Goal: Task Accomplishment & Management: Manage account settings

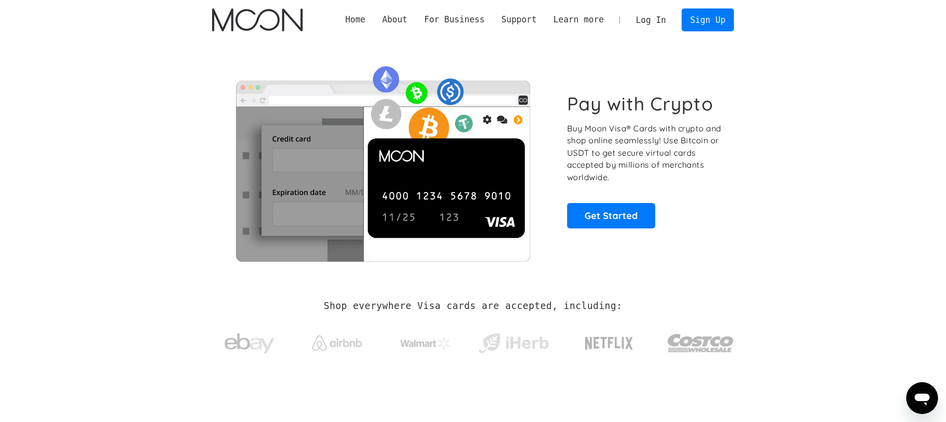
click at [648, 26] on link "Log In" at bounding box center [650, 20] width 47 height 22
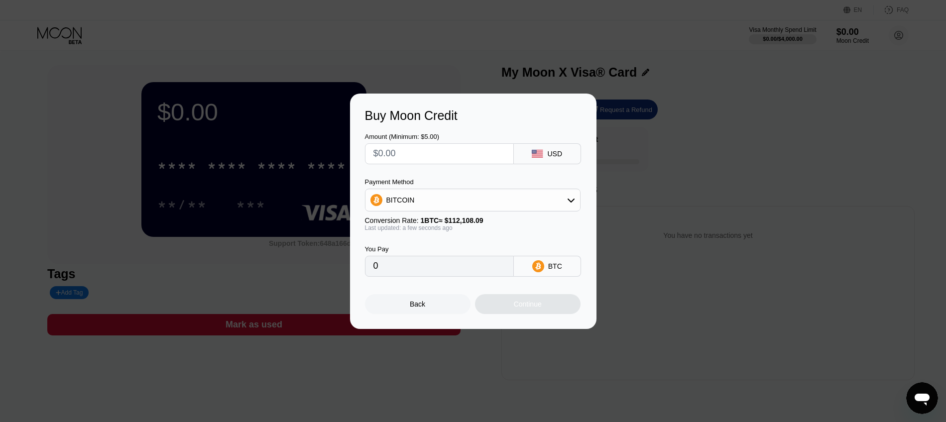
click at [278, 241] on div "Buy Moon Credit Amount (Minimum: $5.00) USD Payment Method BITCOIN Conversion R…" at bounding box center [473, 212] width 946 height 236
click at [421, 304] on div "Back" at bounding box center [417, 304] width 15 height 8
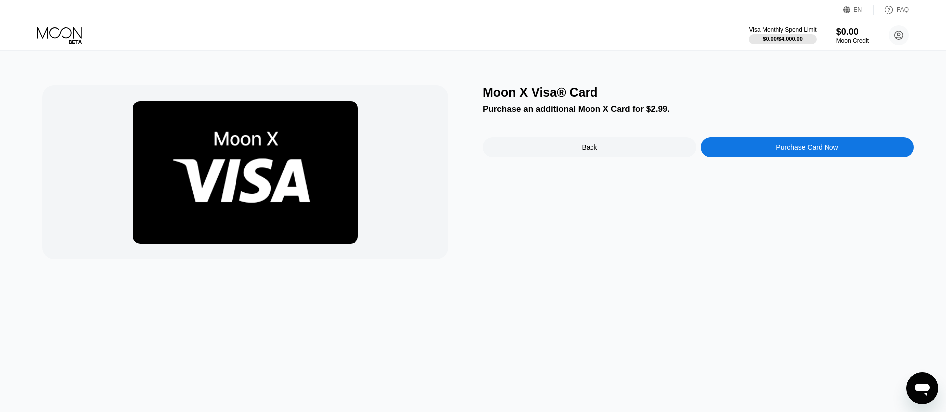
click at [61, 28] on icon at bounding box center [60, 35] width 46 height 17
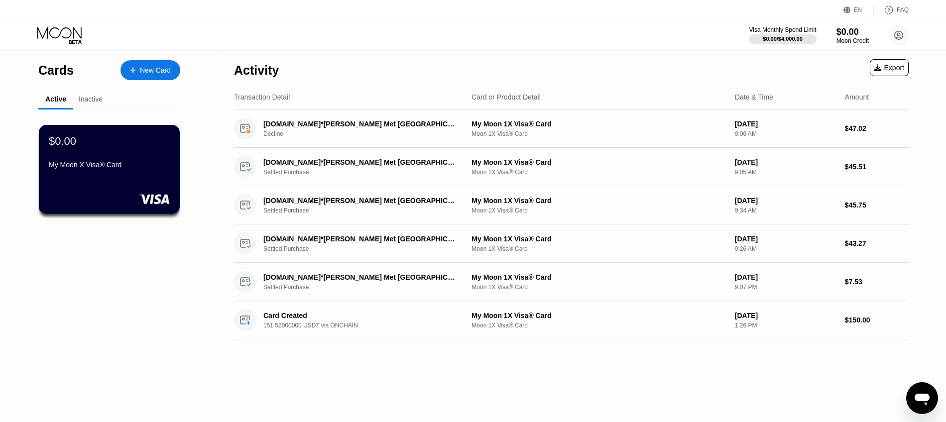
click at [93, 97] on div "Inactive" at bounding box center [91, 99] width 24 height 8
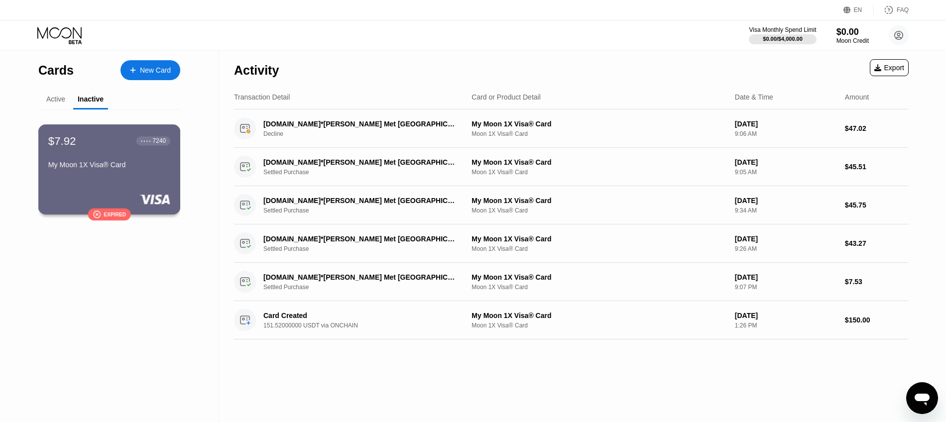
click at [151, 154] on div "$7.92 ● ● ● ● 7240 My Moon 1X Visa® Card" at bounding box center [109, 153] width 122 height 38
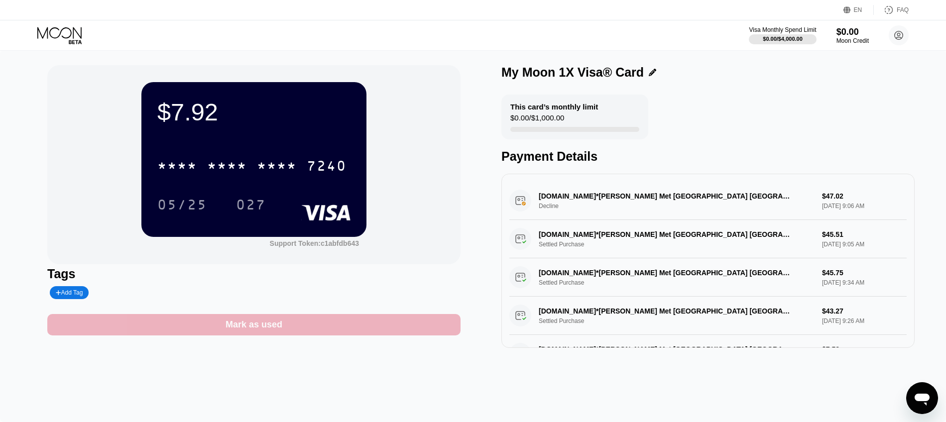
click at [278, 327] on div "Mark as used" at bounding box center [254, 324] width 57 height 11
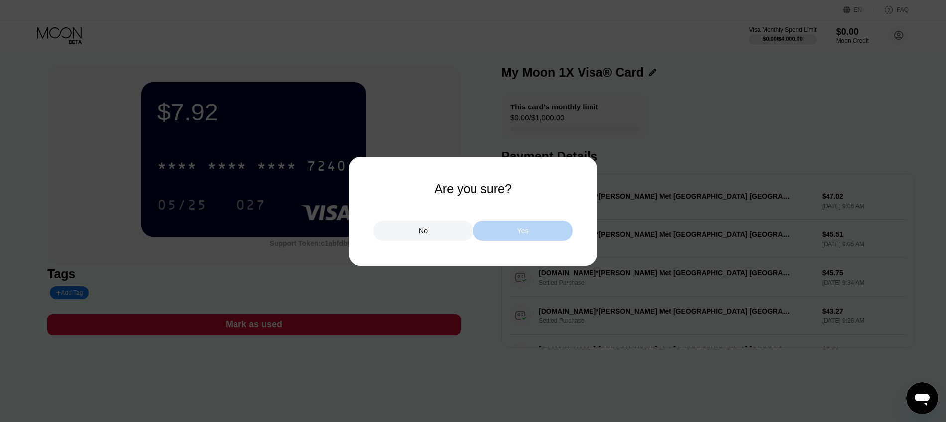
click at [524, 237] on div "Yes" at bounding box center [523, 231] width 100 height 20
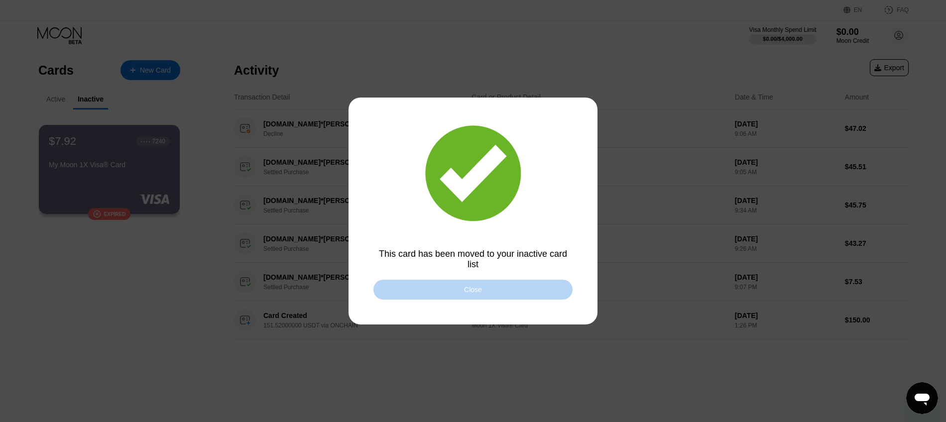
click at [535, 286] on div "Close" at bounding box center [473, 290] width 199 height 20
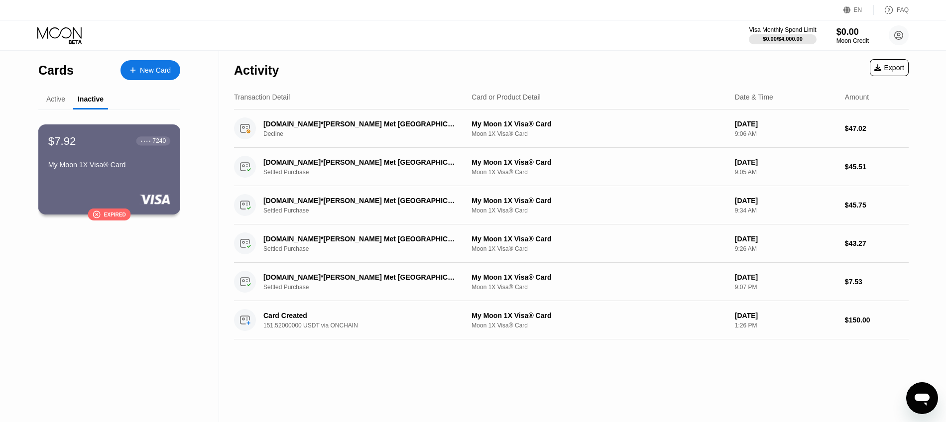
click at [125, 153] on div "$7.92 ● ● ● ● 7240 My Moon 1X Visa® Card" at bounding box center [109, 153] width 122 height 38
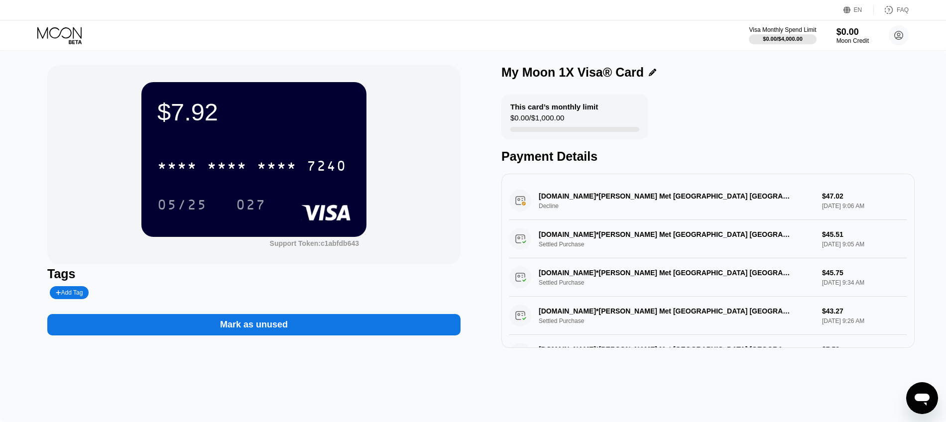
click at [586, 125] on div "This card’s monthly limit $0.00 / $1,000.00" at bounding box center [574, 117] width 147 height 45
click at [649, 69] on div "My Moon 1X Visa® Card" at bounding box center [707, 72] width 413 height 14
click at [649, 70] on icon at bounding box center [652, 72] width 7 height 7
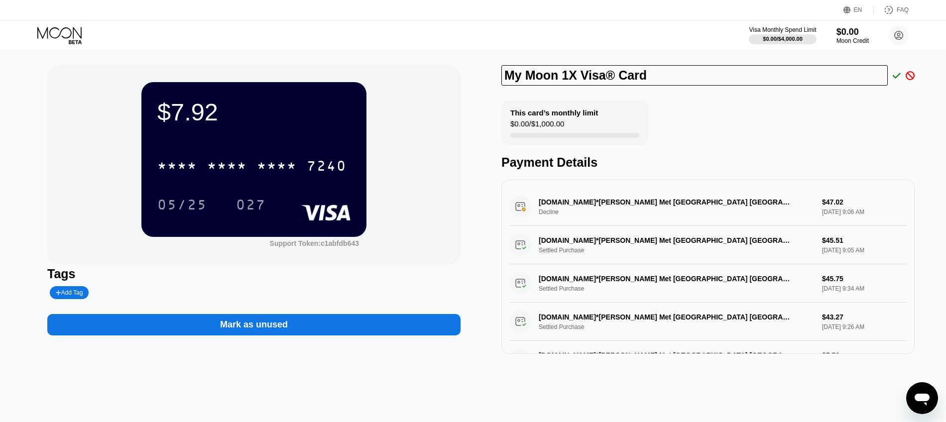
click at [400, 270] on div "Tags" at bounding box center [253, 274] width 413 height 14
click at [905, 31] on circle at bounding box center [899, 35] width 20 height 20
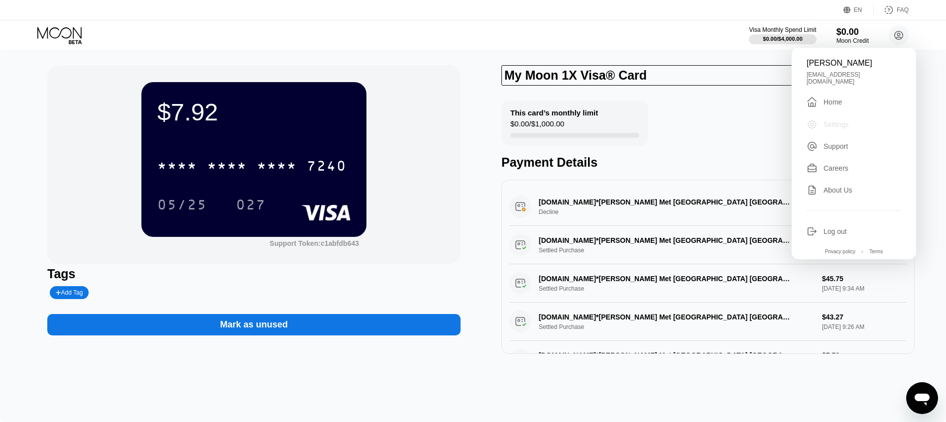
click at [839, 119] on div "Settings" at bounding box center [854, 124] width 95 height 11
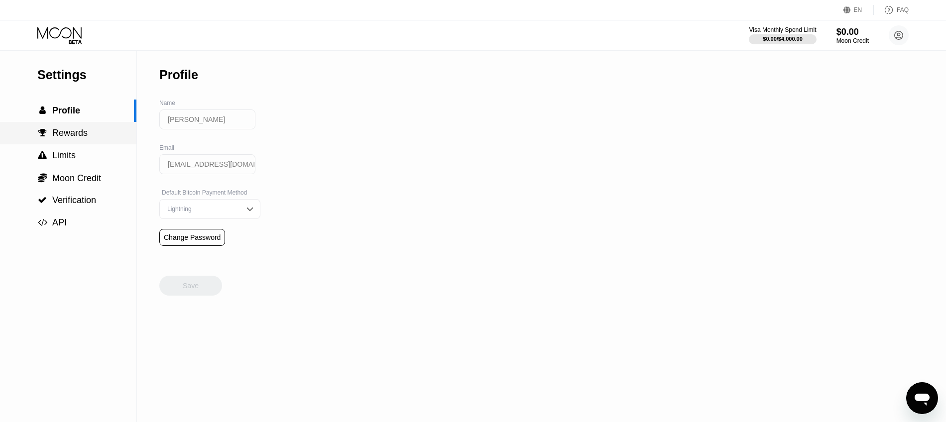
click at [69, 127] on div " Rewards" at bounding box center [68, 133] width 136 height 22
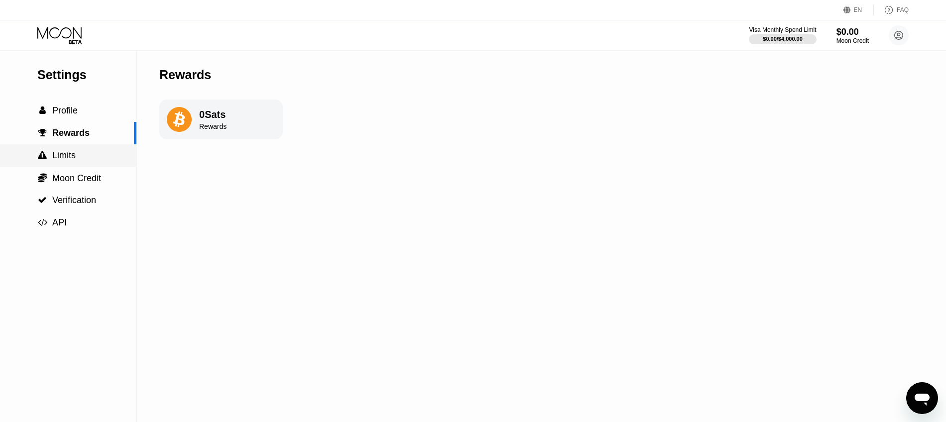
click at [81, 164] on div " Limits" at bounding box center [68, 155] width 136 height 22
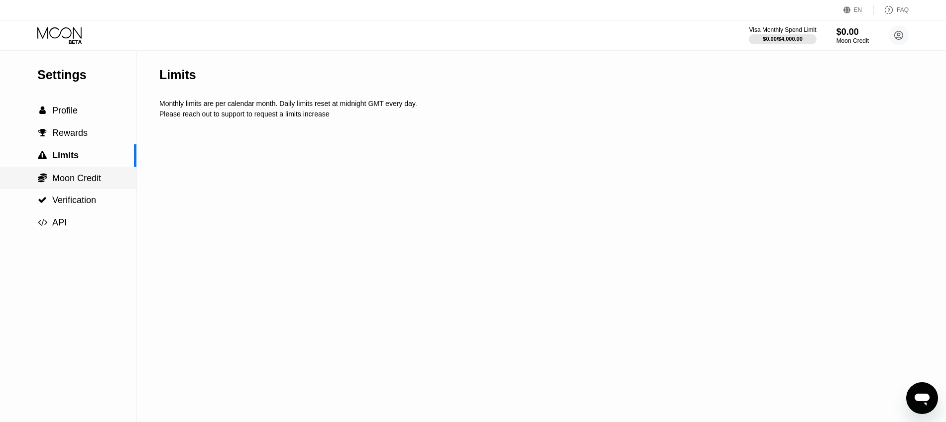
click at [83, 186] on div " Moon Credit" at bounding box center [68, 178] width 136 height 22
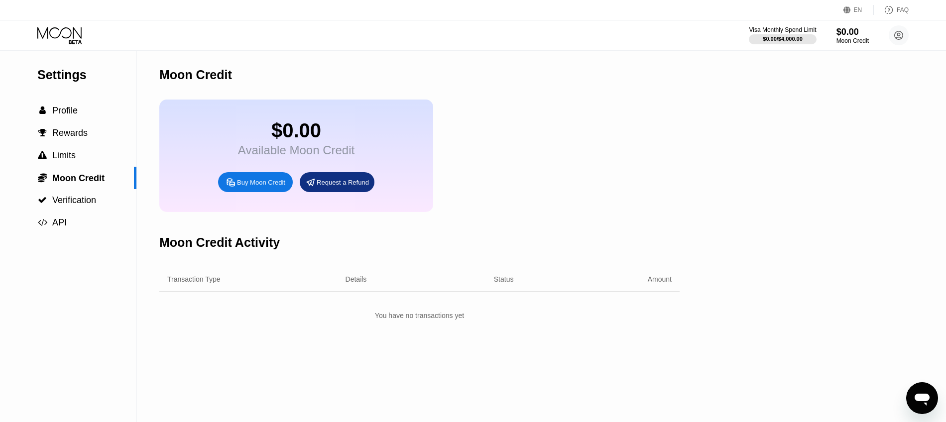
click at [317, 184] on div "Request a Refund" at bounding box center [343, 182] width 52 height 8
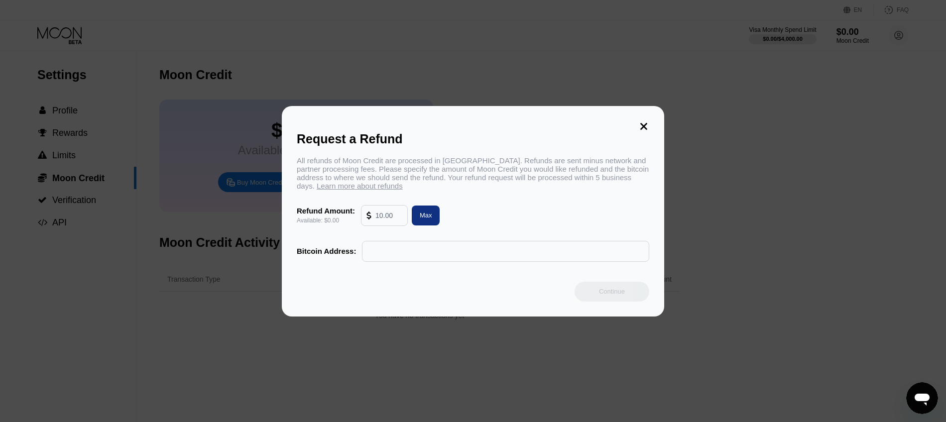
click at [388, 219] on input "text" at bounding box center [389, 216] width 27 height 20
click at [203, 225] on div "Request a Refund All refunds of Moon Credit are processed in Bitcoin. Refunds a…" at bounding box center [473, 211] width 946 height 211
click at [648, 127] on icon at bounding box center [643, 126] width 11 height 11
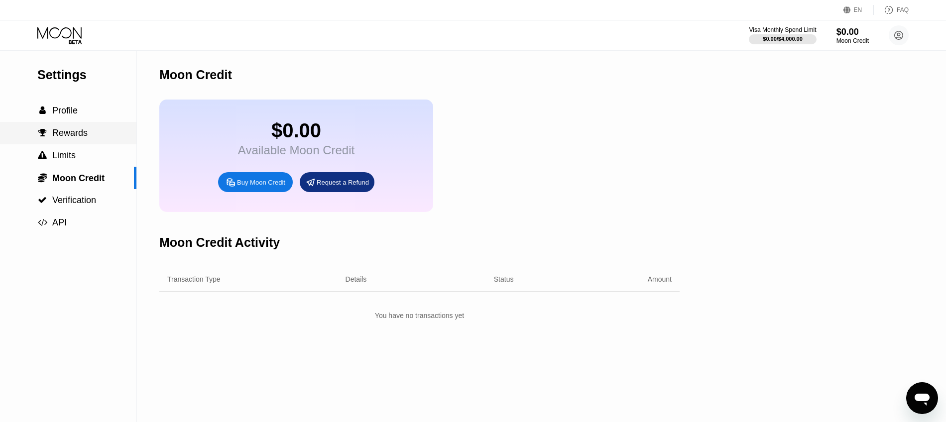
click at [88, 119] on div " Profile" at bounding box center [68, 111] width 136 height 22
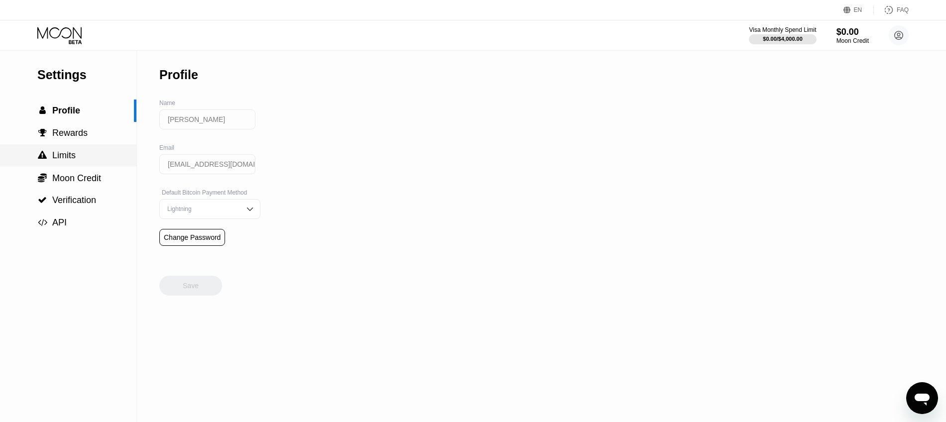
click at [75, 151] on span "Limits" at bounding box center [63, 155] width 23 height 10
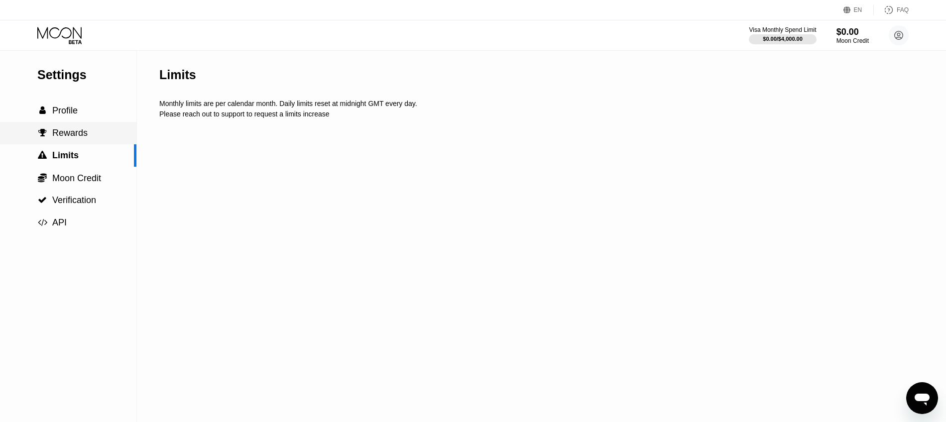
click at [77, 140] on div " Rewards" at bounding box center [68, 133] width 136 height 22
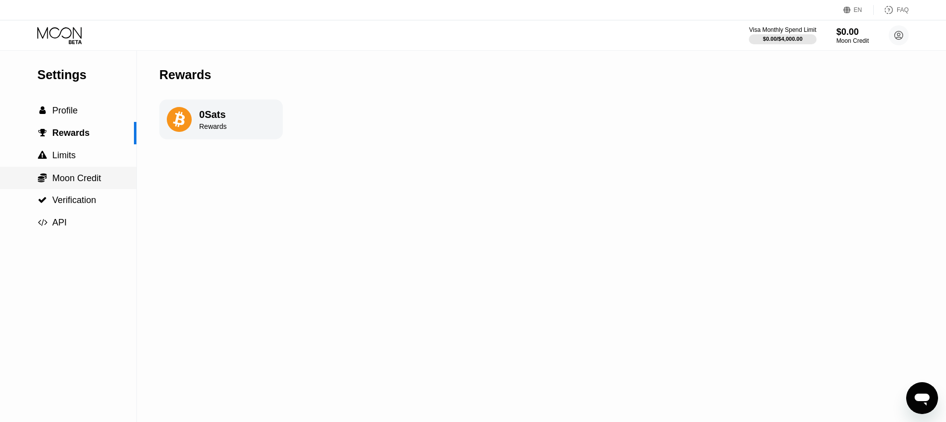
click at [82, 175] on span "Moon Credit" at bounding box center [76, 178] width 49 height 10
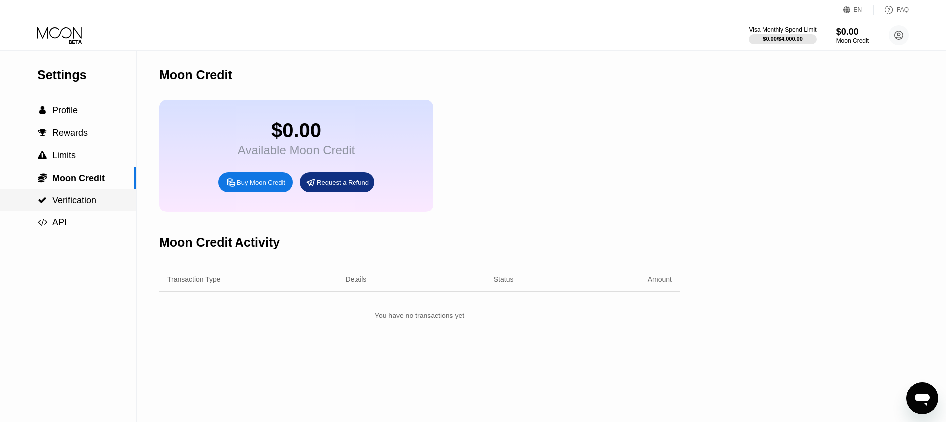
click at [78, 198] on span "Verification" at bounding box center [74, 200] width 44 height 10
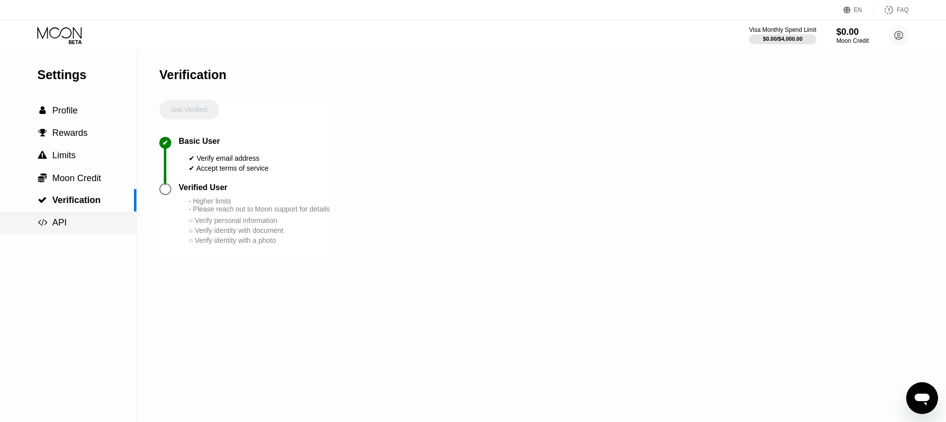
click at [81, 219] on div " API" at bounding box center [68, 223] width 136 height 10
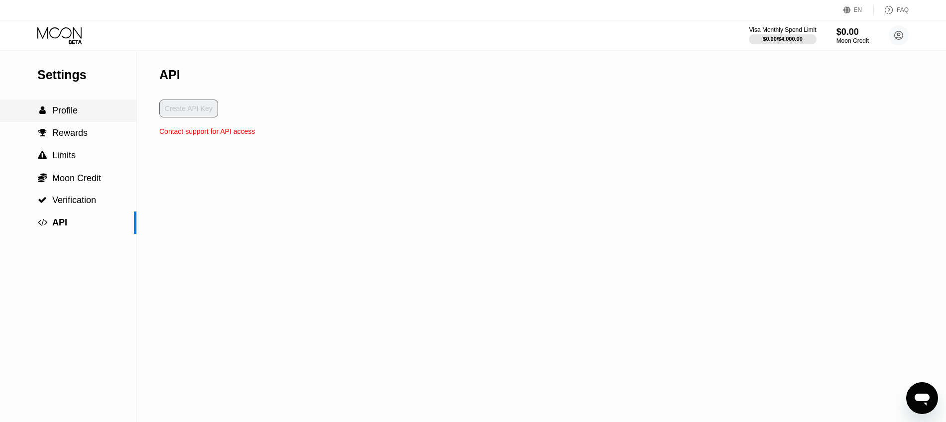
click at [95, 105] on div " Profile" at bounding box center [68, 111] width 136 height 22
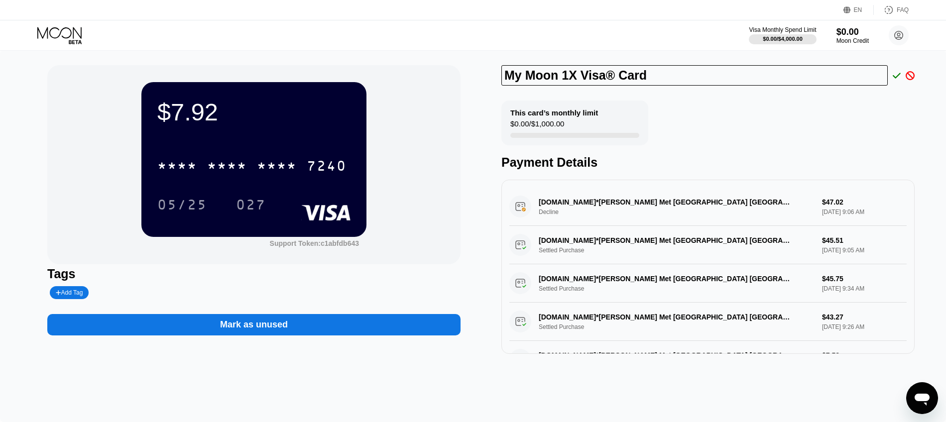
scroll to position [80, 0]
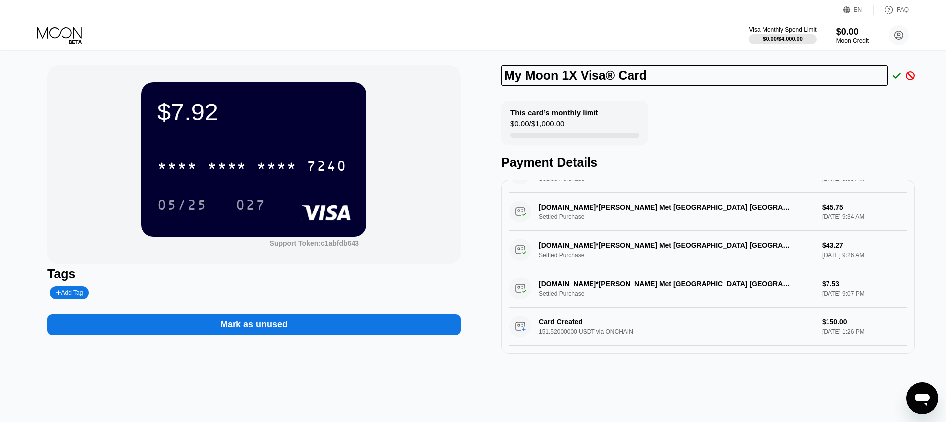
click at [204, 113] on div "$7.92" at bounding box center [253, 112] width 193 height 28
click at [189, 212] on div "05/25" at bounding box center [182, 206] width 50 height 16
click at [309, 244] on div "Support Token: c1abfdb643" at bounding box center [314, 244] width 89 height 8
click at [571, 122] on div "This card’s monthly limit $0.00 / $1,000.00" at bounding box center [574, 123] width 147 height 45
click at [897, 77] on icon at bounding box center [897, 75] width 8 height 9
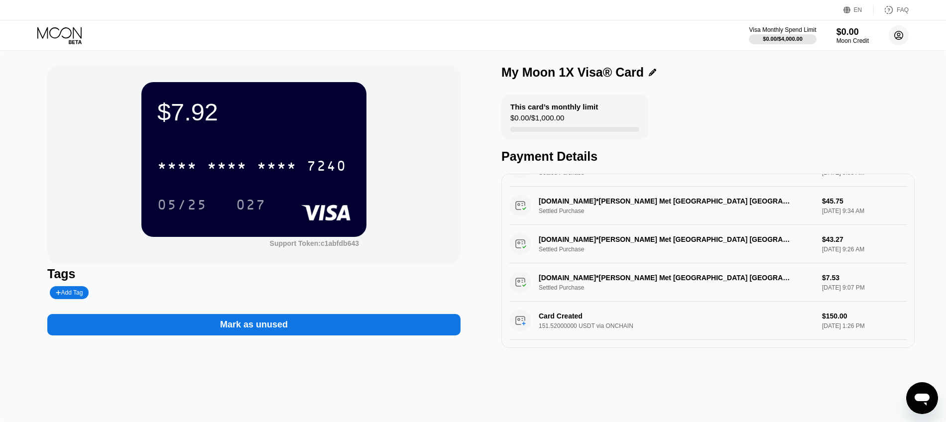
click at [897, 34] on icon at bounding box center [898, 35] width 5 height 5
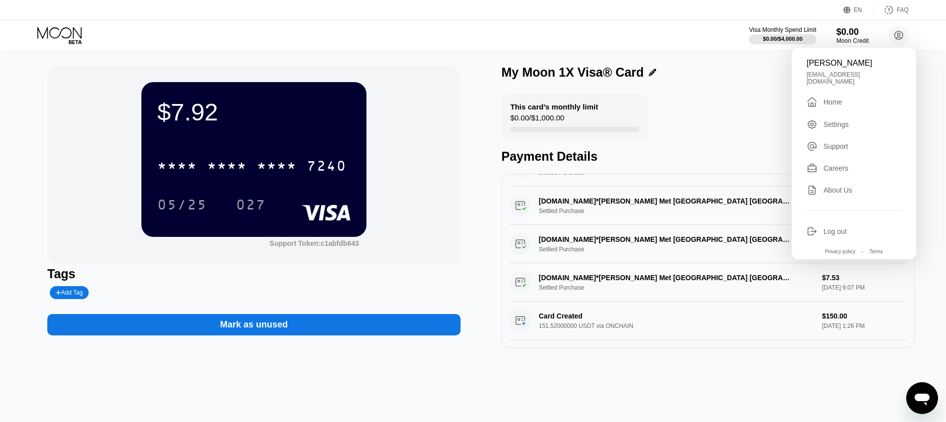
click at [242, 286] on div "Tags Add Tag" at bounding box center [253, 283] width 413 height 32
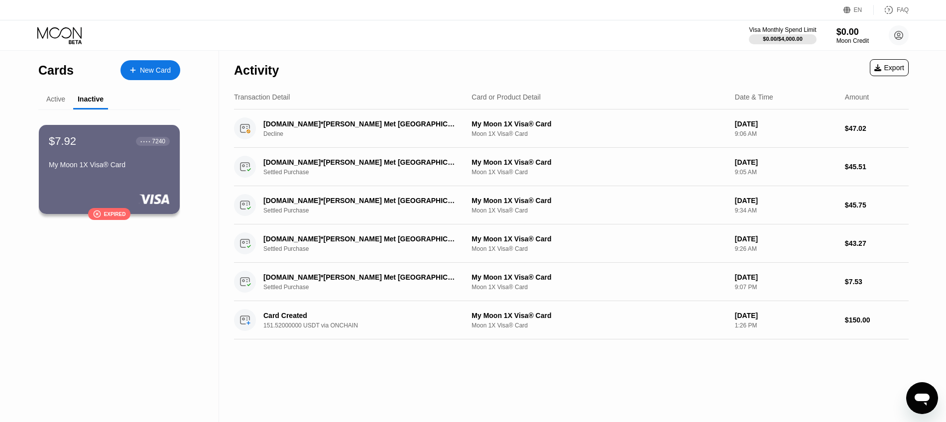
click at [62, 110] on div "$7.92 ● ● ● ● 7240 My Moon 1X Visa® Card  Expired" at bounding box center [109, 172] width 173 height 125
click at [57, 102] on div "Active" at bounding box center [55, 99] width 19 height 8
